Goal: Find specific page/section: Find specific page/section

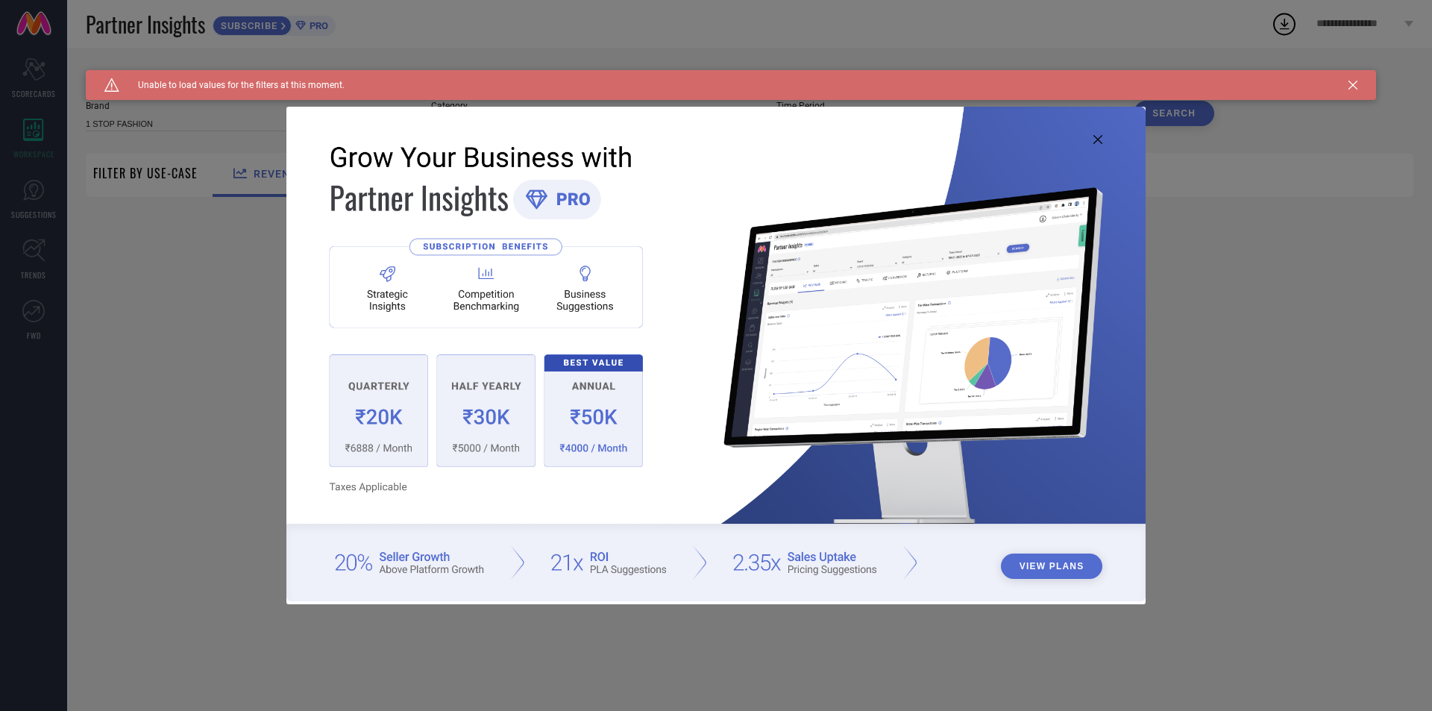
type input "1 STOP FASHION"
type input "All"
click at [1094, 139] on icon at bounding box center [1098, 139] width 9 height 9
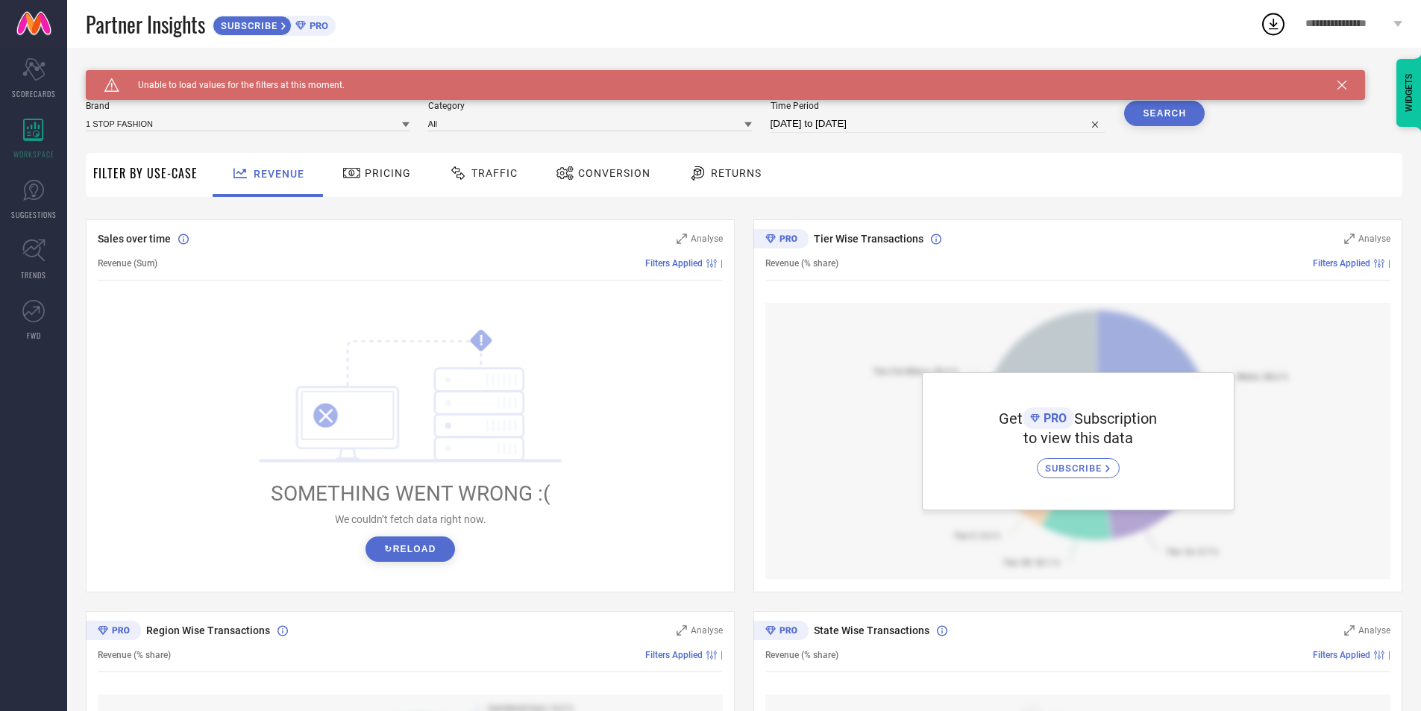
click at [1347, 82] on div "Caution Created with Sketch. Unable to load values for the filters at this mome…" at bounding box center [725, 85] width 1279 height 30
click at [1333, 85] on div "Caution Created with Sketch. Unable to load values for the filters at this mome…" at bounding box center [725, 85] width 1279 height 30
click at [1342, 86] on icon at bounding box center [1341, 85] width 9 height 9
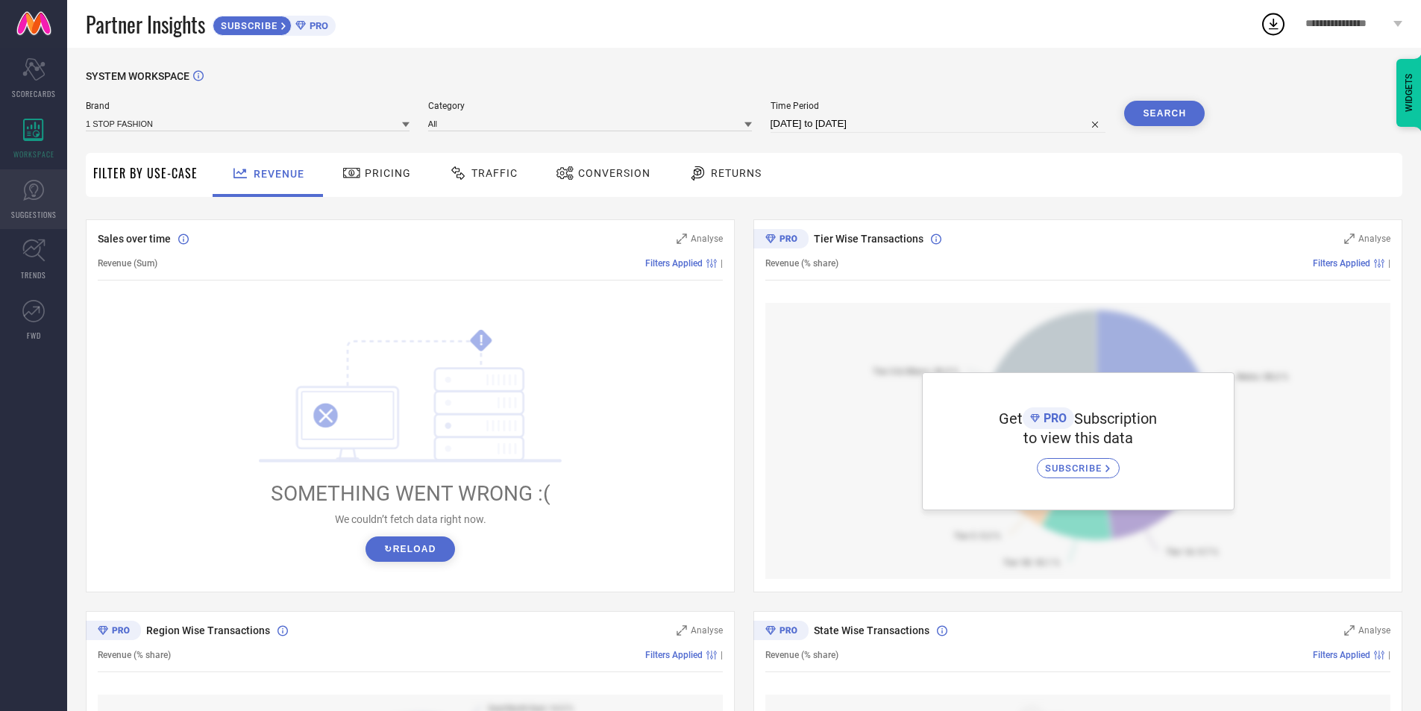
click at [24, 191] on icon at bounding box center [33, 190] width 22 height 22
